Goal: Information Seeking & Learning: Learn about a topic

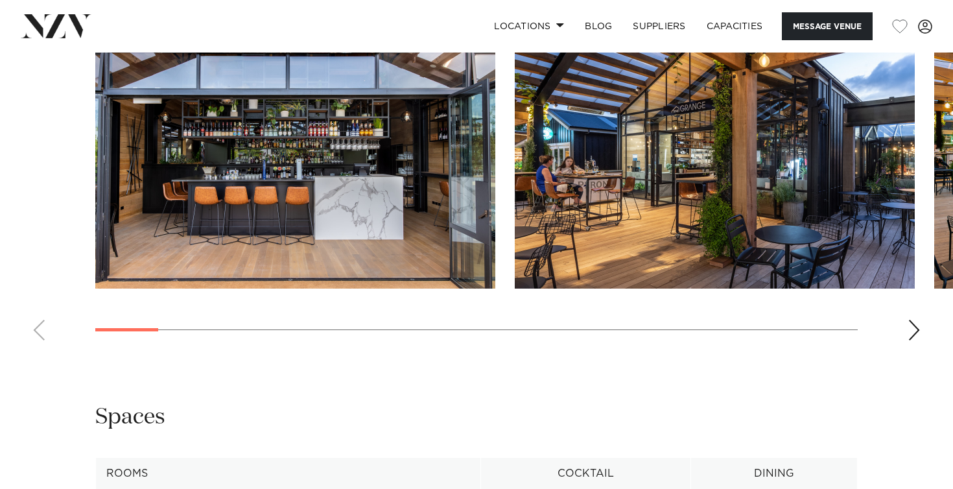
scroll to position [1375, 0]
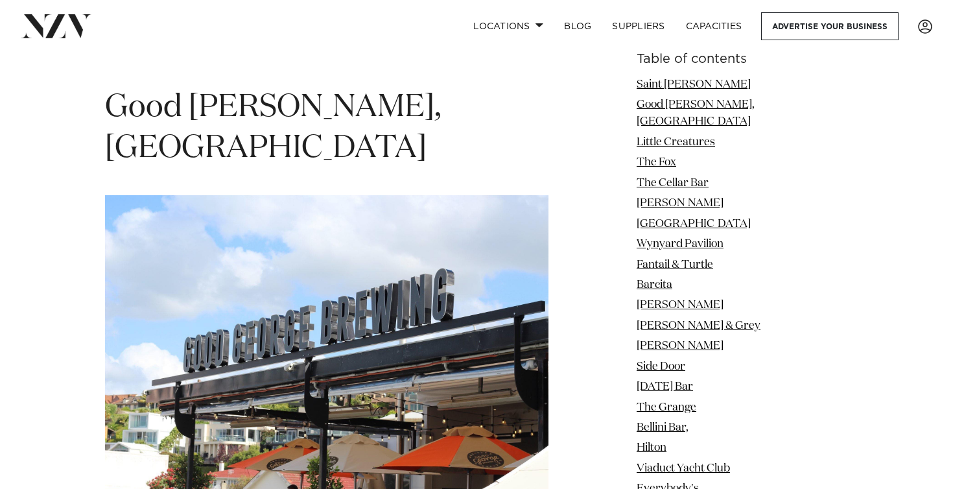
scroll to position [2129, 0]
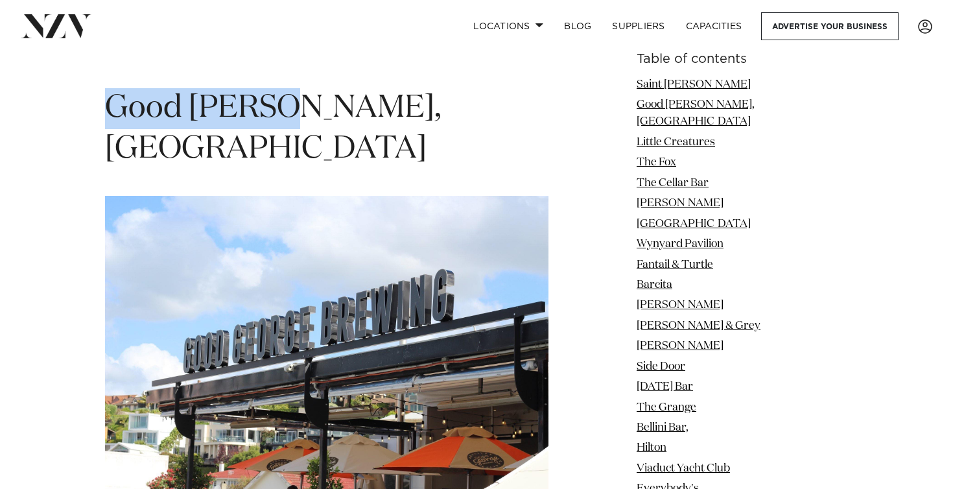
drag, startPoint x: 101, startPoint y: 75, endPoint x: 284, endPoint y: 86, distance: 183.1
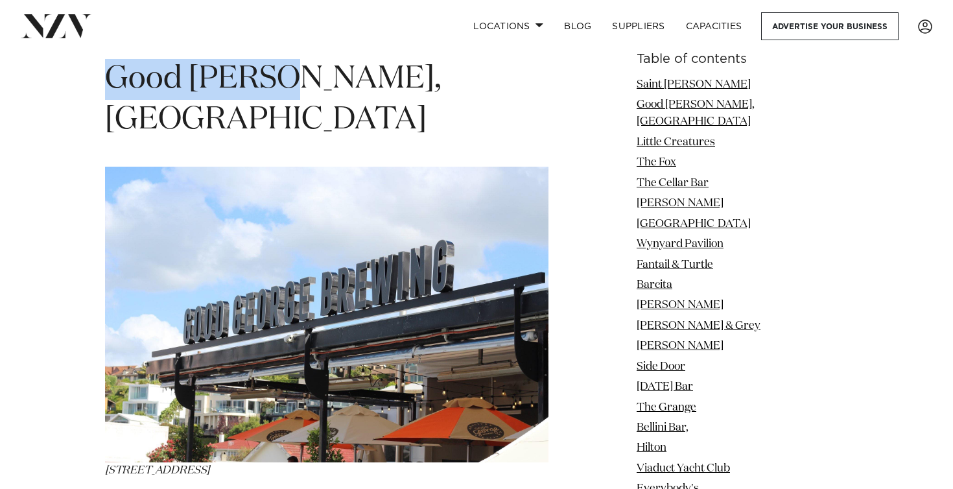
scroll to position [2159, 0]
copy span "Good [PERSON_NAME]"
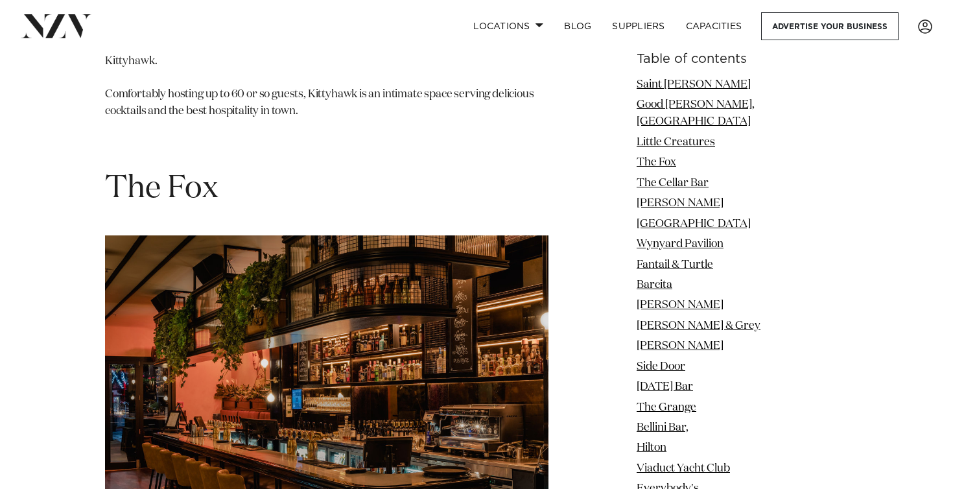
scroll to position [3155, 0]
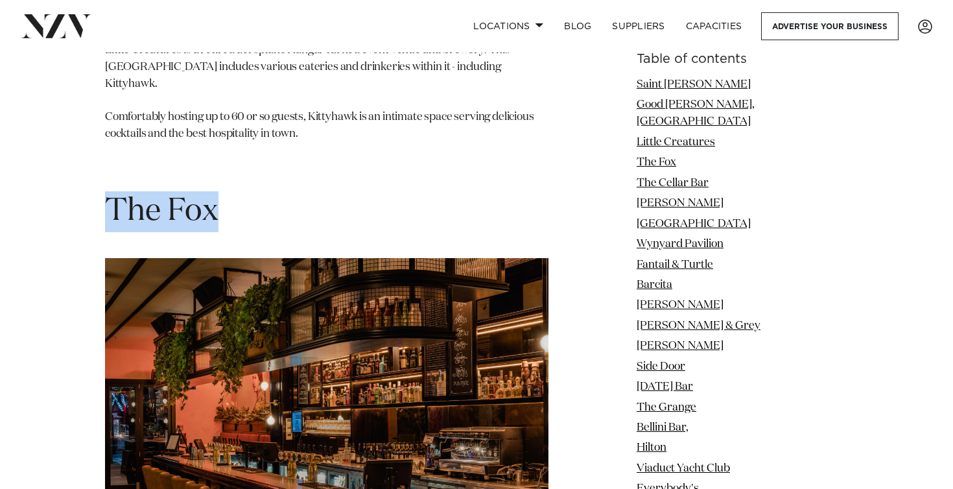
drag, startPoint x: 113, startPoint y: 119, endPoint x: 259, endPoint y: 119, distance: 145.8
click at [259, 191] on h1 "The Fox" at bounding box center [326, 211] width 443 height 41
copy span "The Fox"
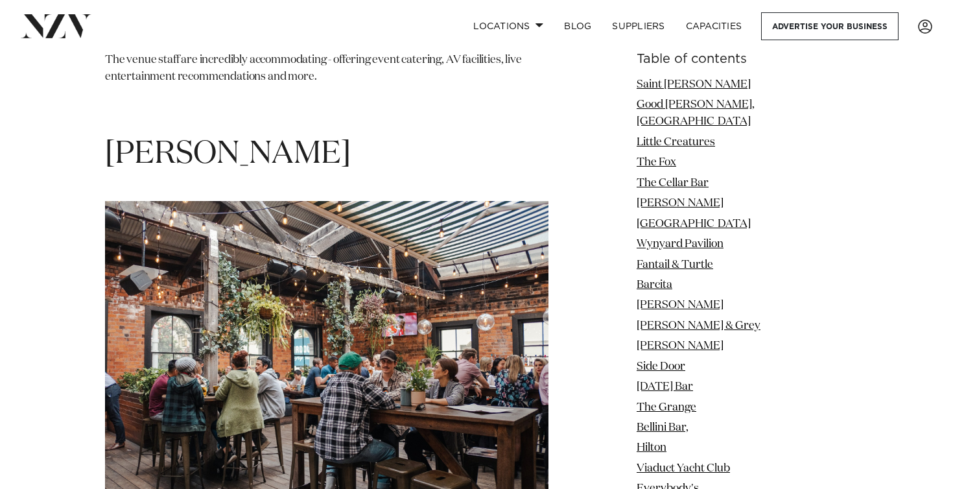
scroll to position [4351, 0]
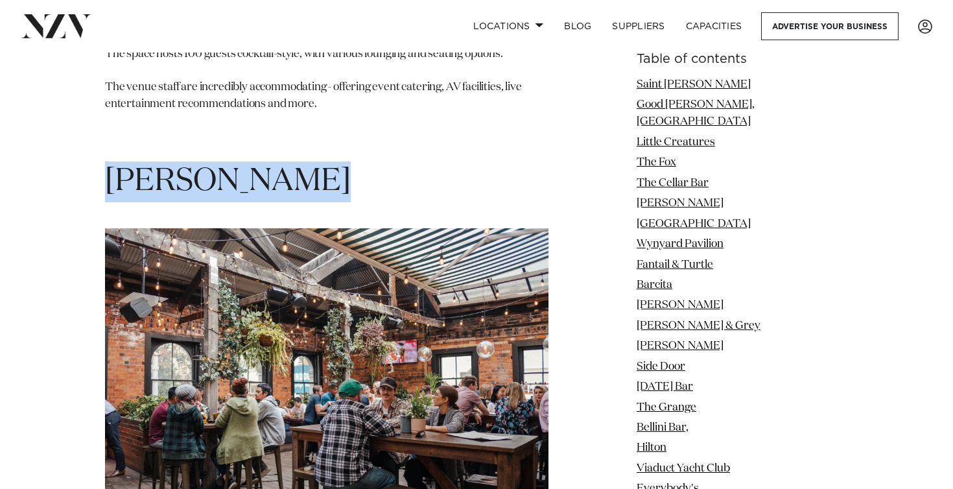
drag, startPoint x: 113, startPoint y: 97, endPoint x: 338, endPoint y: 97, distance: 225.5
click at [338, 161] on h1 "[PERSON_NAME]" at bounding box center [326, 181] width 443 height 41
copy span "[PERSON_NAME]"
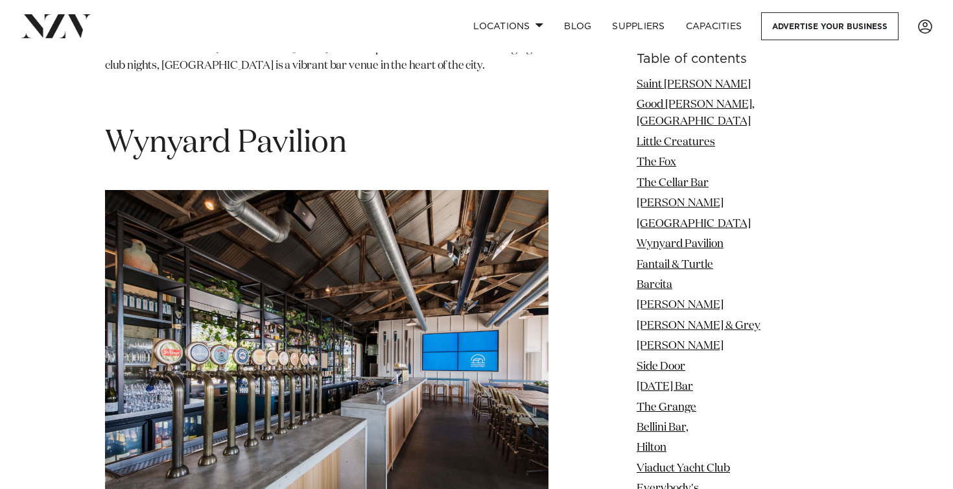
scroll to position [5498, 0]
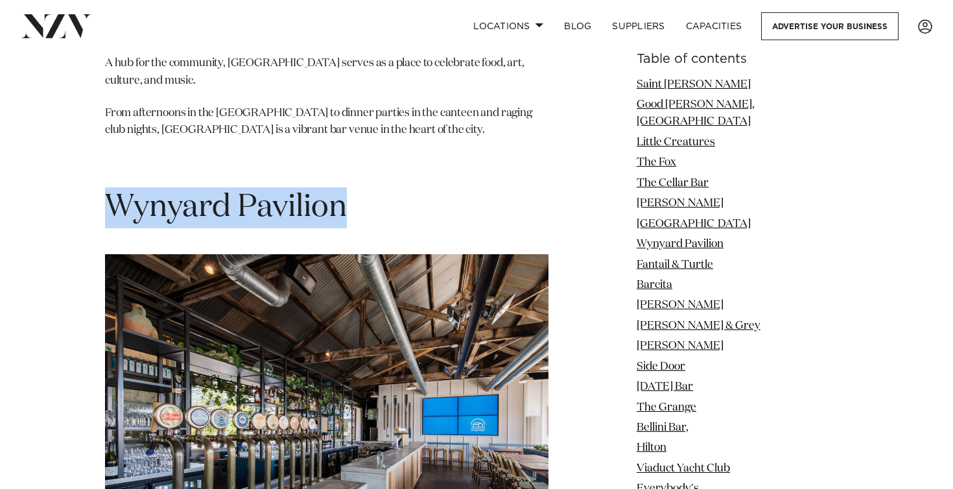
drag, startPoint x: 105, startPoint y: 115, endPoint x: 400, endPoint y: 113, distance: 294.9
click at [400, 187] on h1 "Wynyard Pavilion" at bounding box center [326, 207] width 443 height 41
copy span "Wynyard Pavilion"
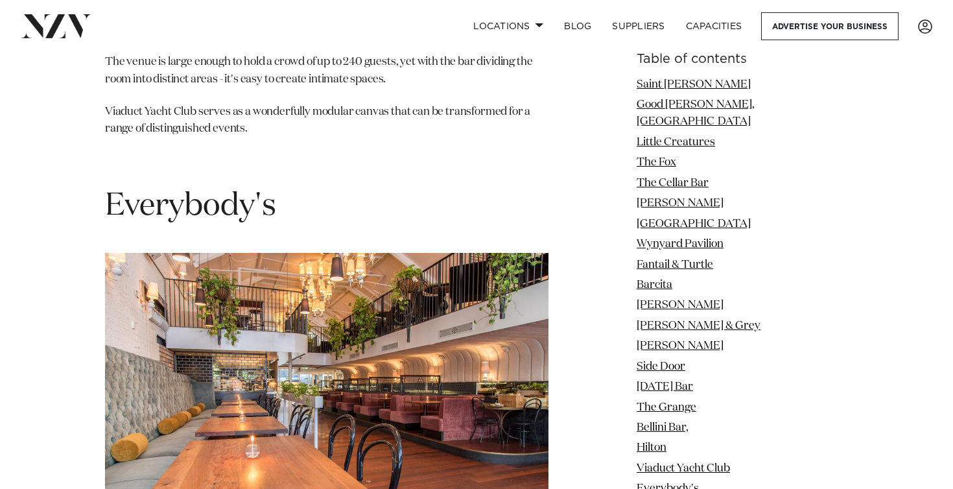
scroll to position [11831, 0]
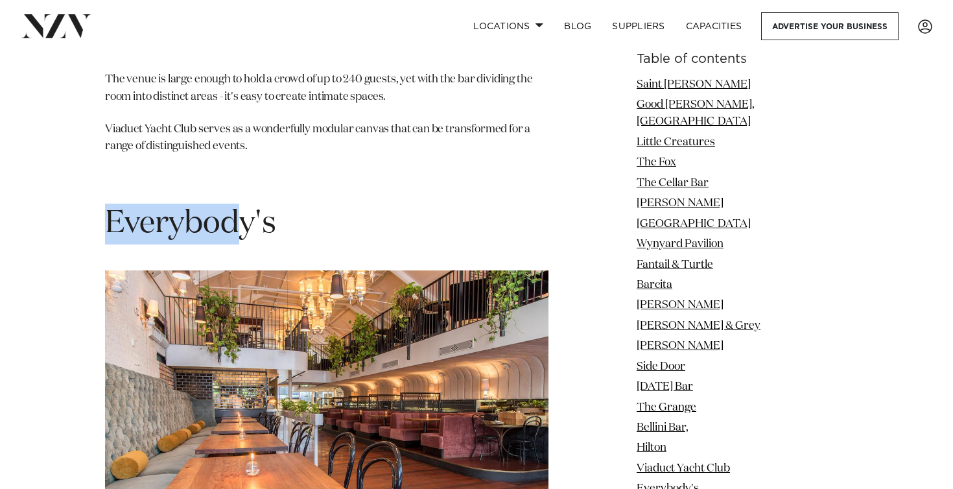
drag, startPoint x: 103, startPoint y: 114, endPoint x: 241, endPoint y: 114, distance: 138.0
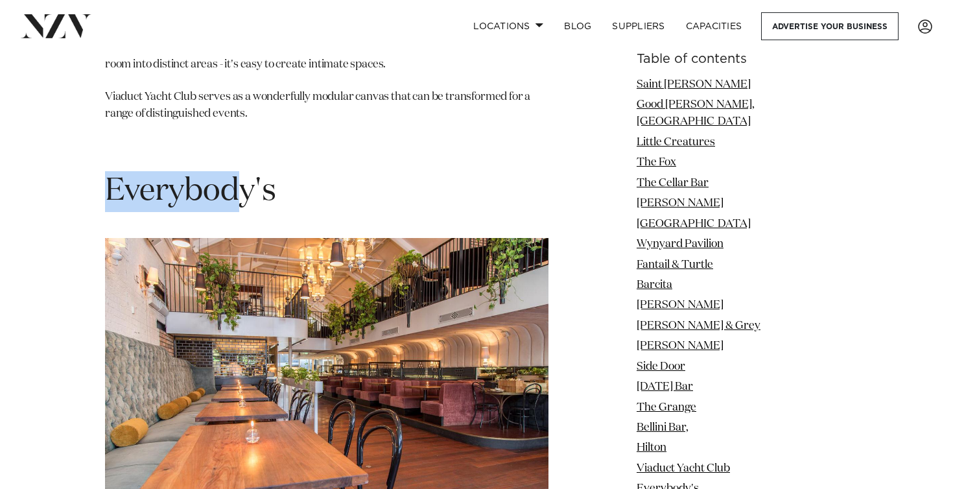
scroll to position [11862, 0]
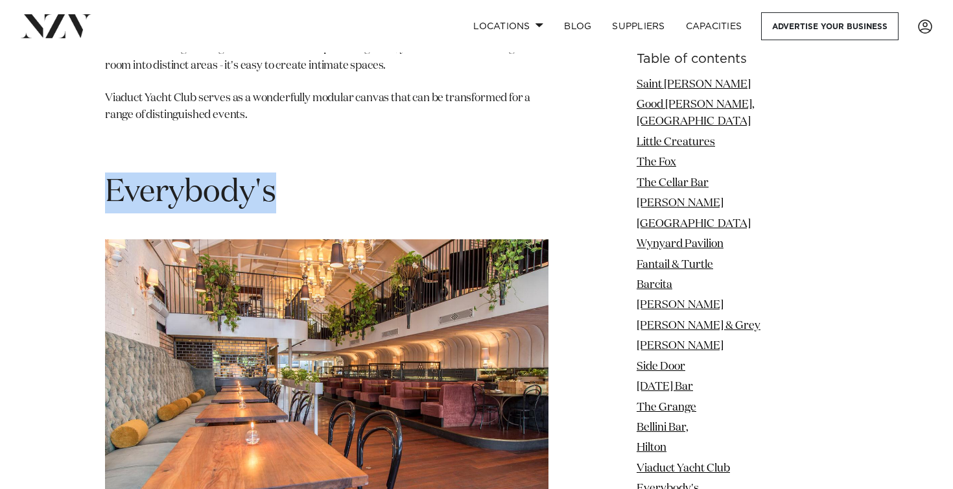
drag, startPoint x: 318, startPoint y: 113, endPoint x: 111, endPoint y: 95, distance: 206.9
copy section "Everybody's"
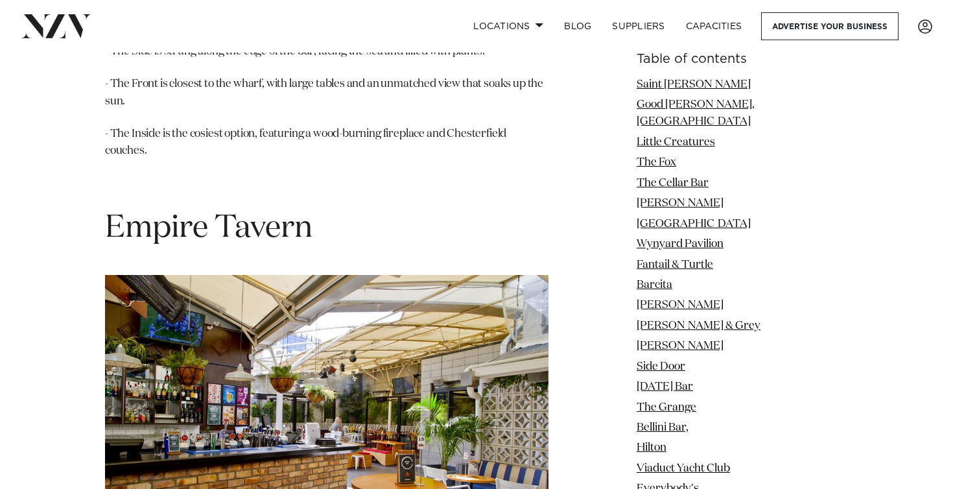
scroll to position [14430, 0]
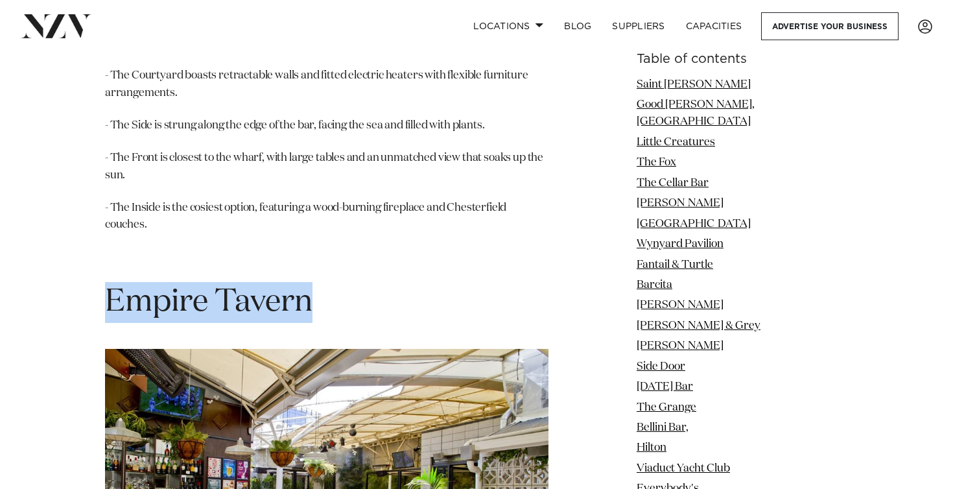
drag, startPoint x: 115, startPoint y: 141, endPoint x: 390, endPoint y: 141, distance: 274.8
click at [390, 282] on h1 "Empire Tavern" at bounding box center [326, 302] width 443 height 41
copy span "Empire Tavern"
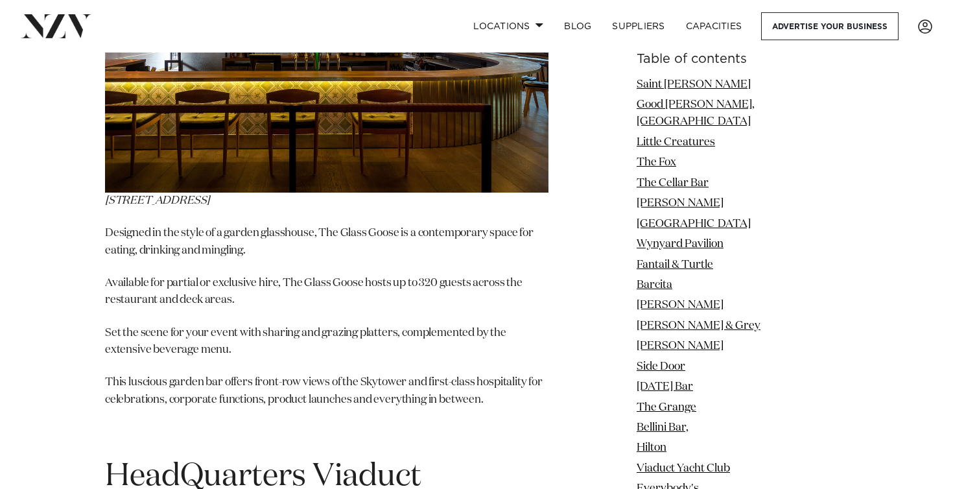
scroll to position [15700, 0]
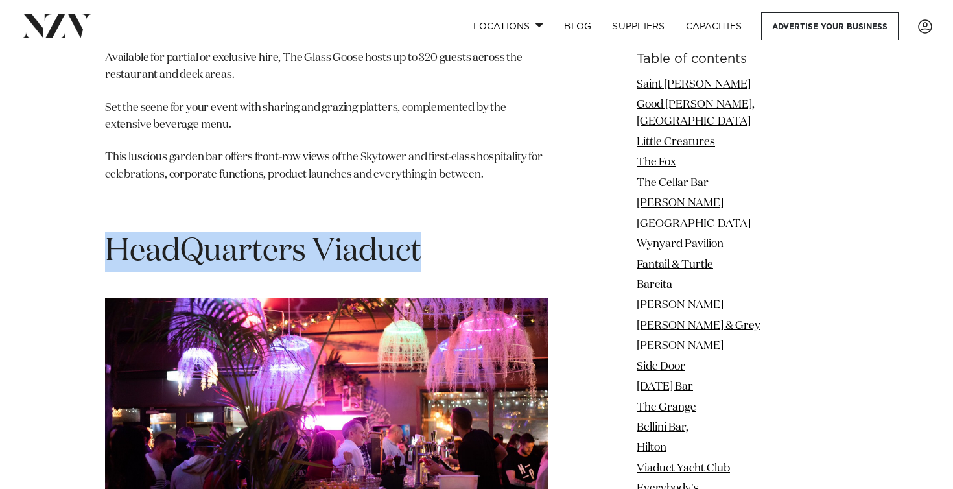
drag, startPoint x: 103, startPoint y: 91, endPoint x: 460, endPoint y: 90, distance: 356.5
copy span "HeadQuarters Viaduct"
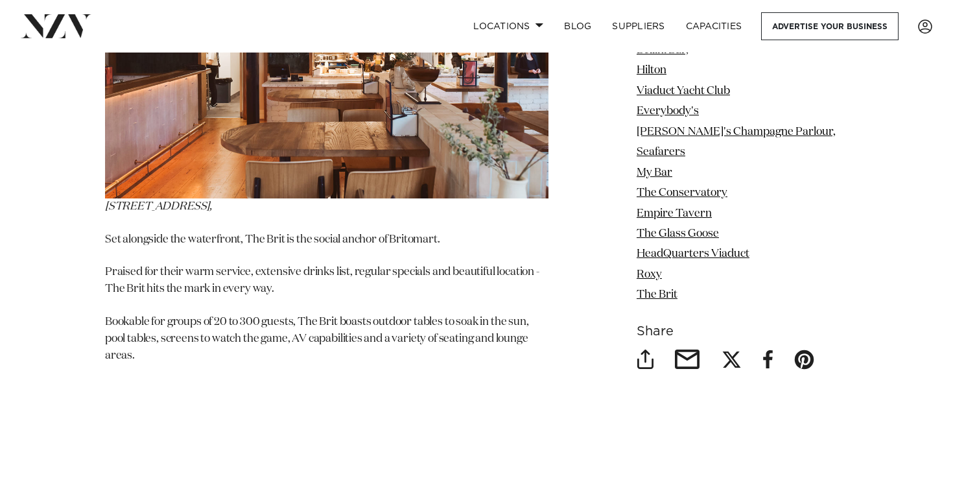
scroll to position [17422, 0]
